Goal: Information Seeking & Learning: Learn about a topic

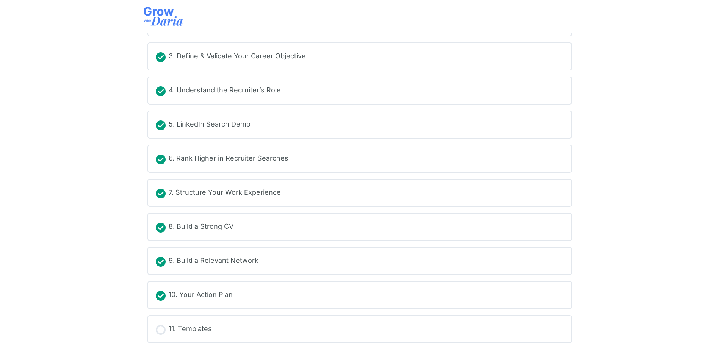
scroll to position [137, 0]
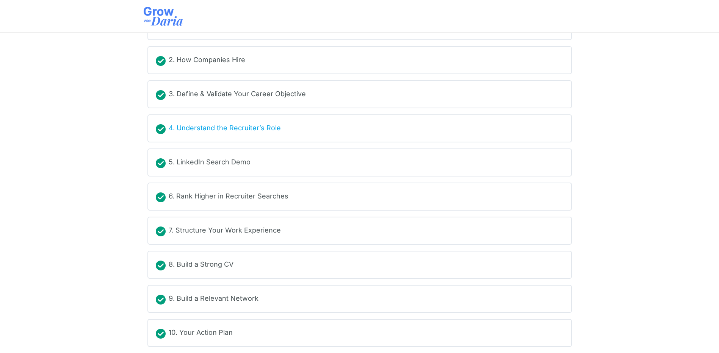
click at [262, 129] on div "4. Understand the Recruiter’s Role" at bounding box center [225, 128] width 112 height 11
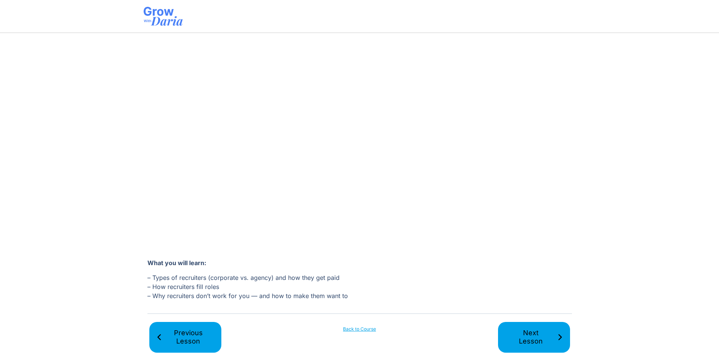
scroll to position [109, 0]
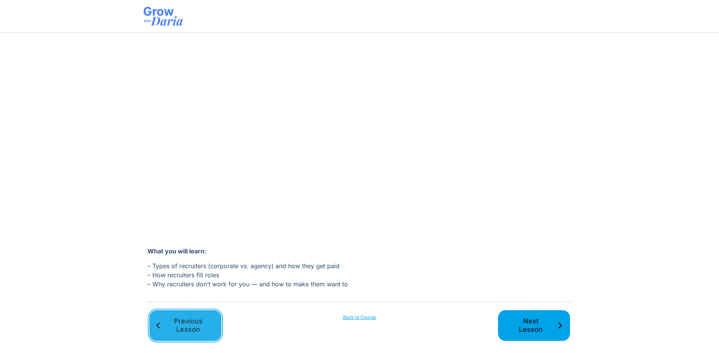
click at [198, 323] on span "Previous Lesson" at bounding box center [188, 325] width 52 height 17
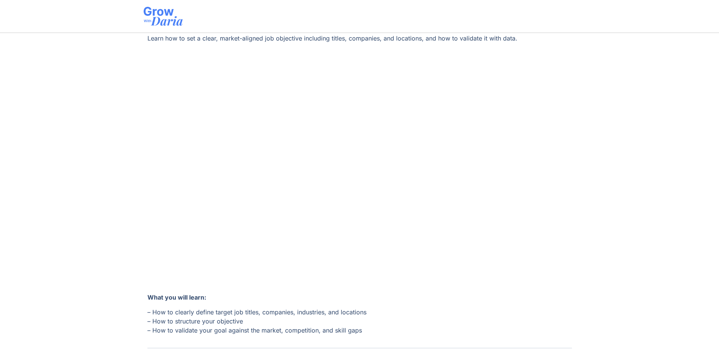
scroll to position [109, 0]
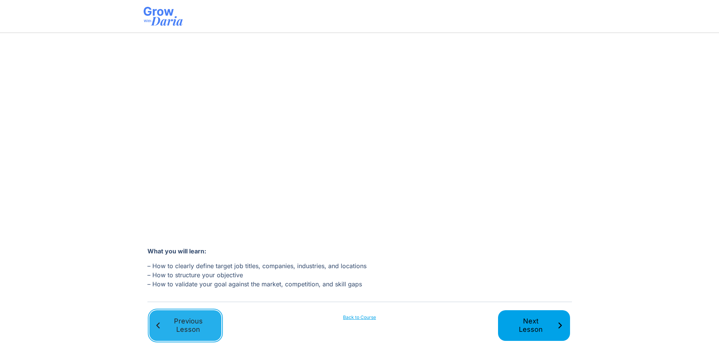
click at [186, 319] on span "Previous Lesson" at bounding box center [188, 325] width 52 height 17
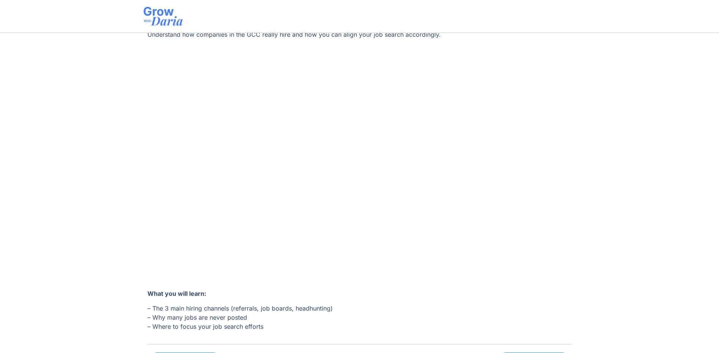
scroll to position [109, 0]
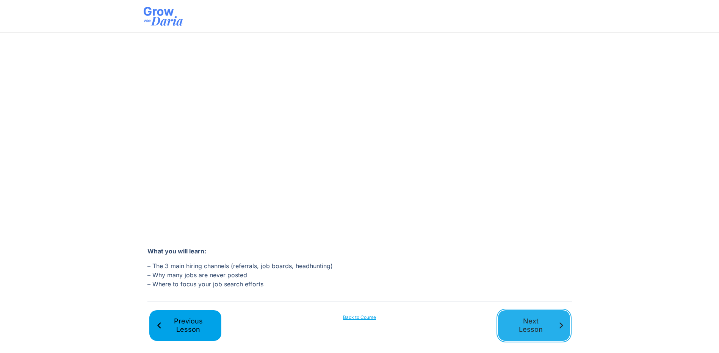
click at [544, 333] on span "Next Lesson" at bounding box center [531, 325] width 52 height 17
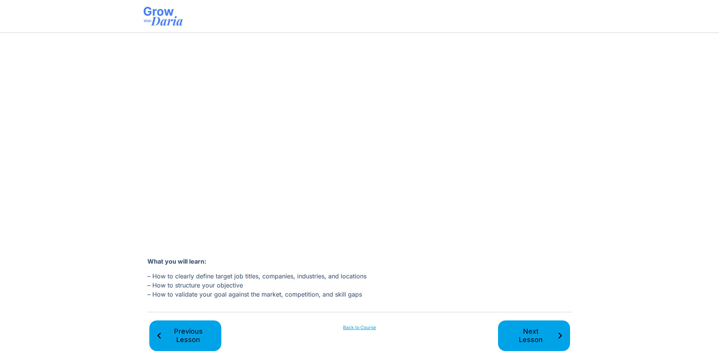
scroll to position [109, 0]
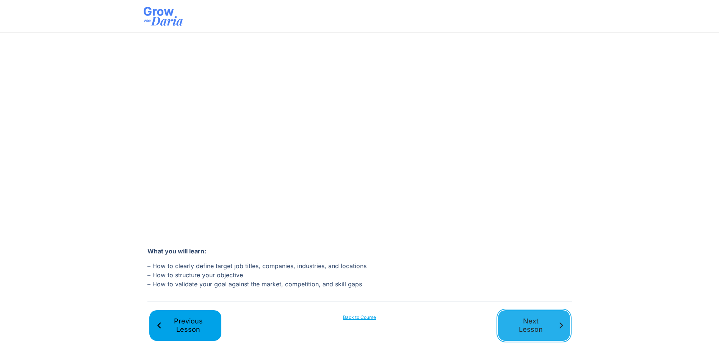
click at [525, 325] on span "Next Lesson" at bounding box center [531, 325] width 52 height 17
